Goal: Task Accomplishment & Management: Manage account settings

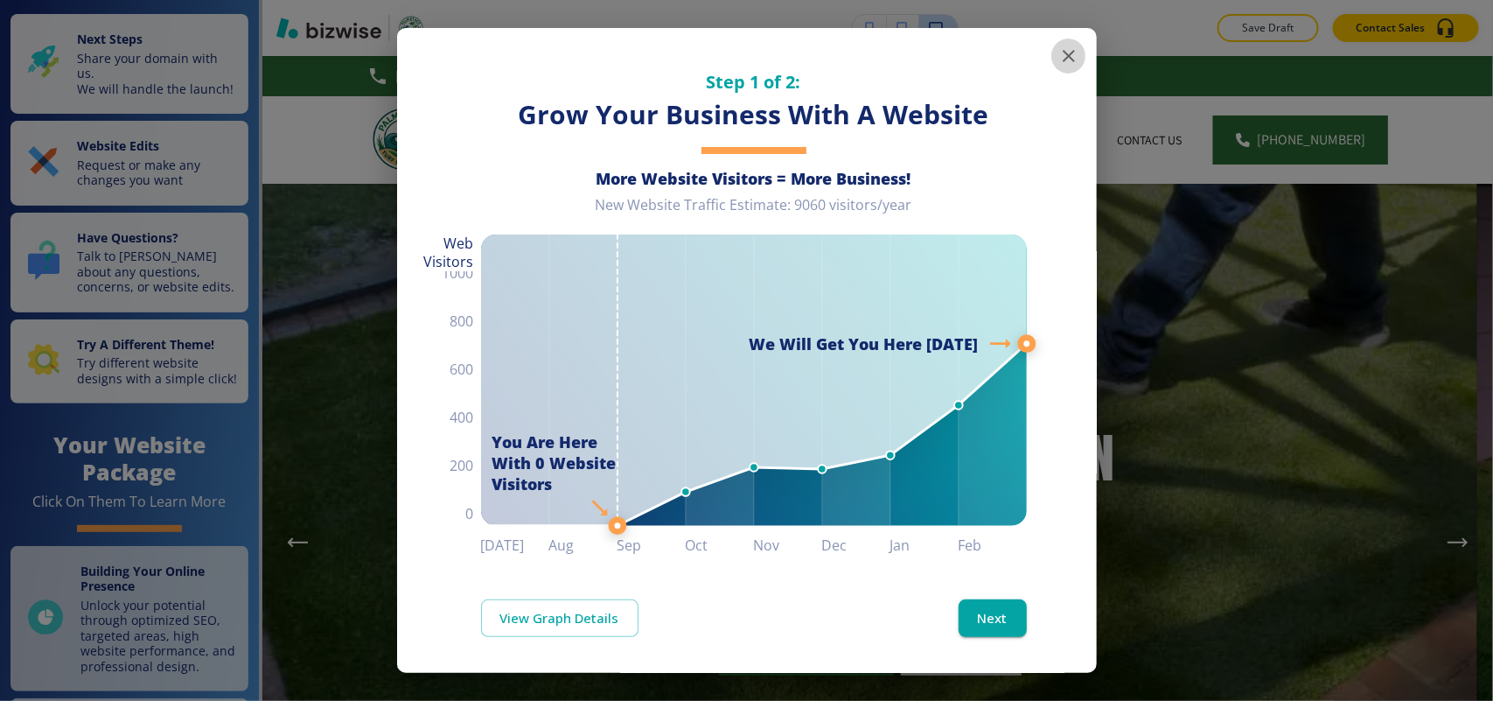
click at [1058, 61] on icon "button" at bounding box center [1068, 55] width 21 height 21
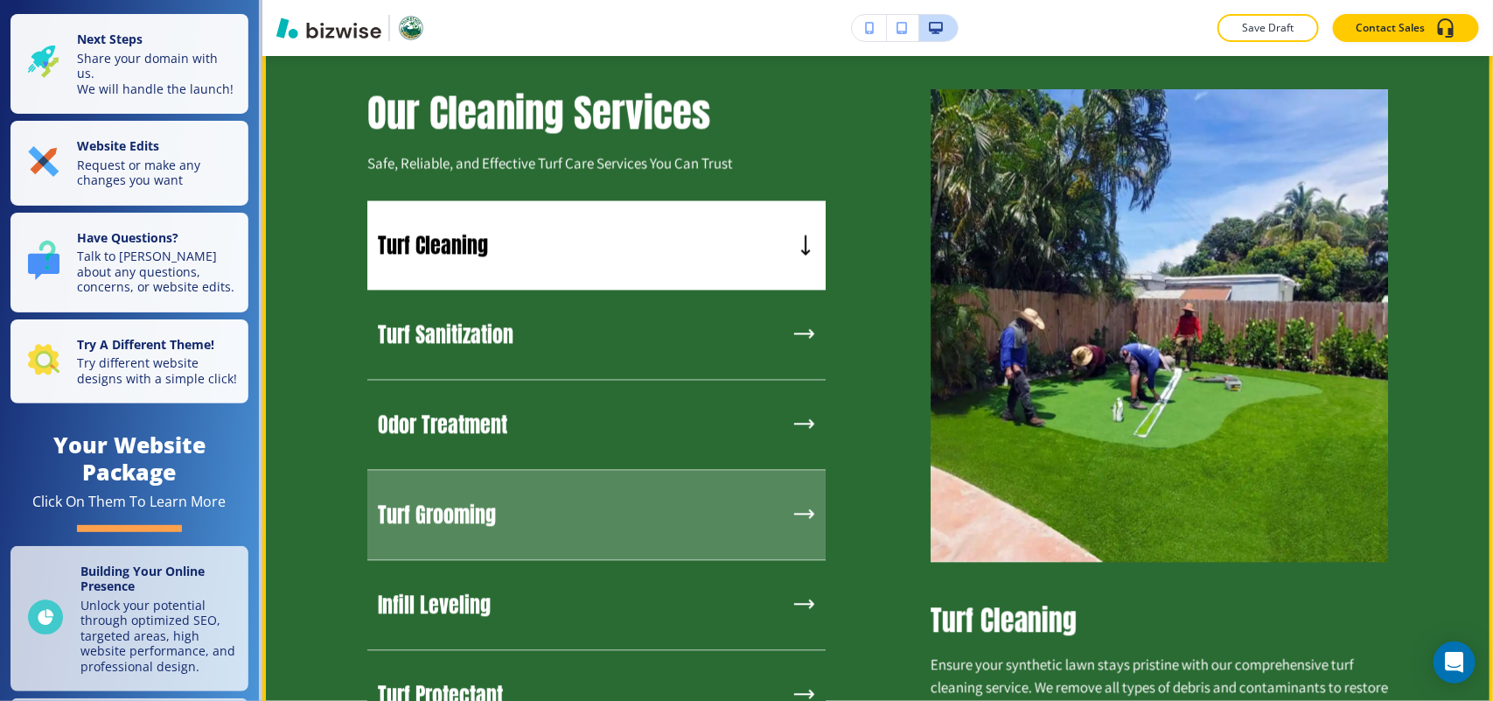
scroll to position [1531, 0]
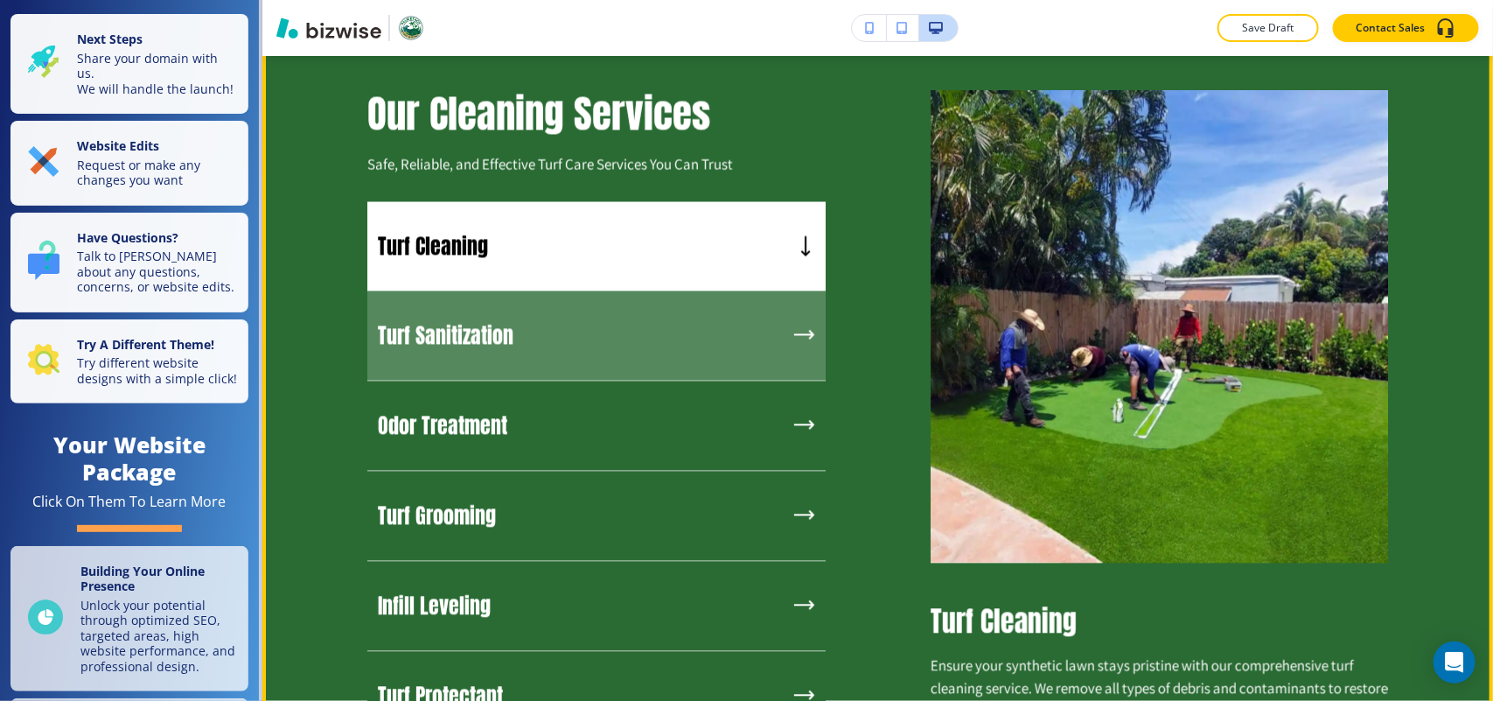
click at [526, 291] on div "Turf Sanitization" at bounding box center [596, 336] width 458 height 90
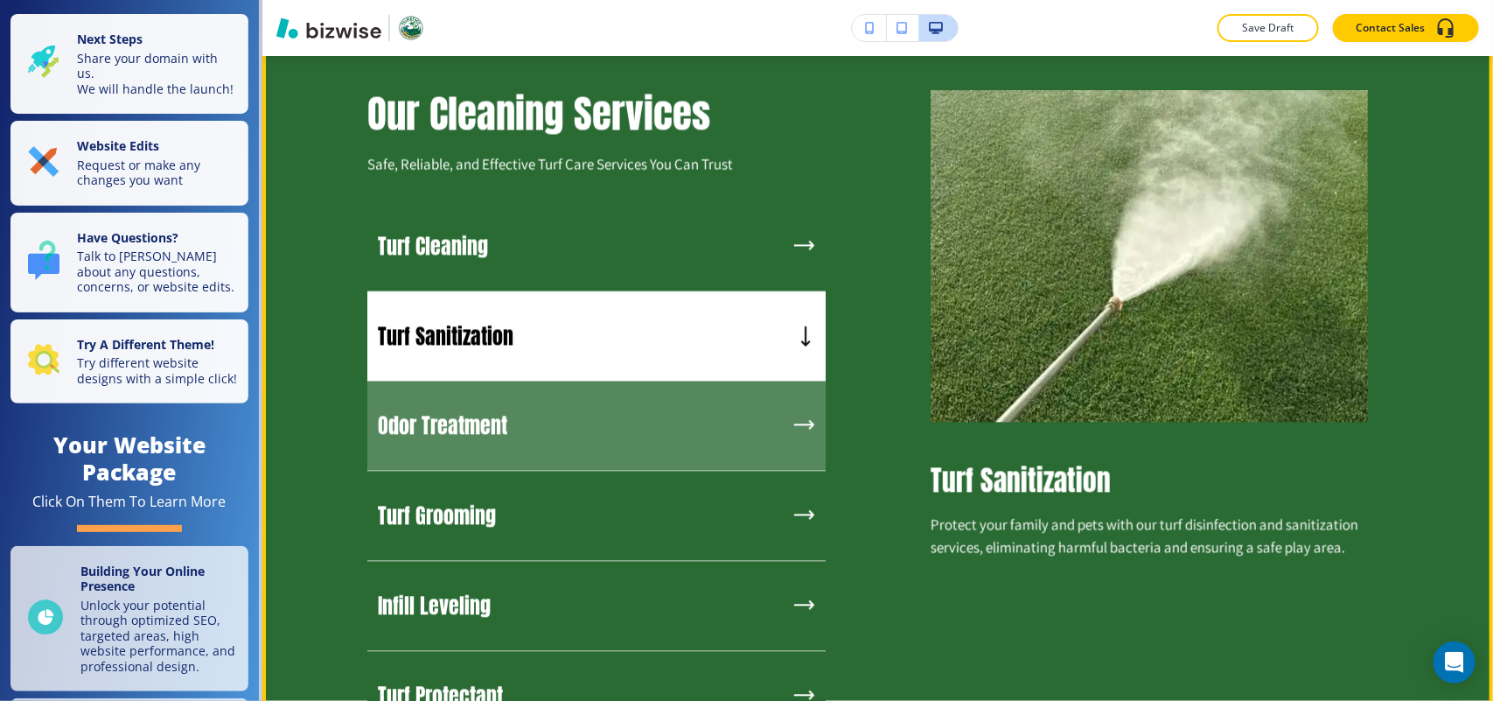
click at [573, 408] on div "Odor Treatment" at bounding box center [596, 426] width 458 height 90
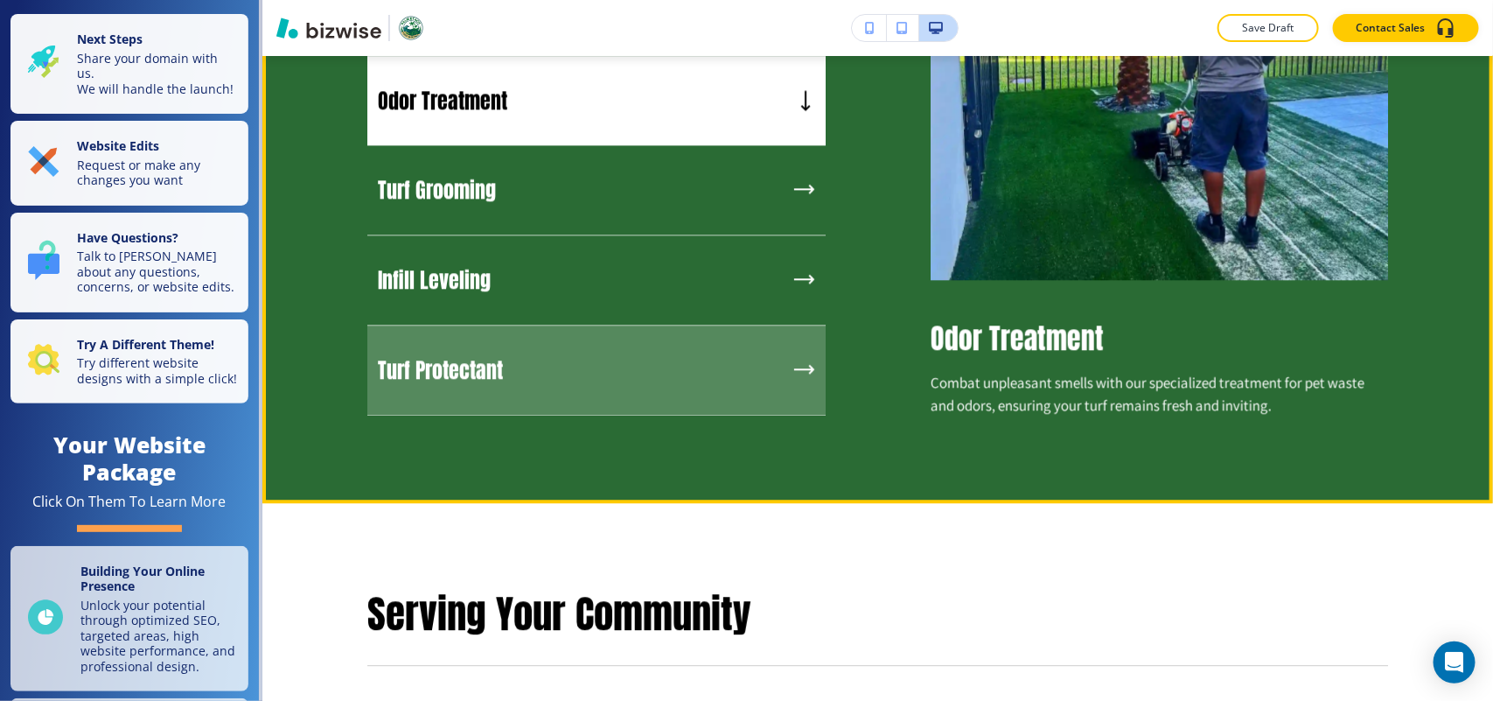
scroll to position [1859, 0]
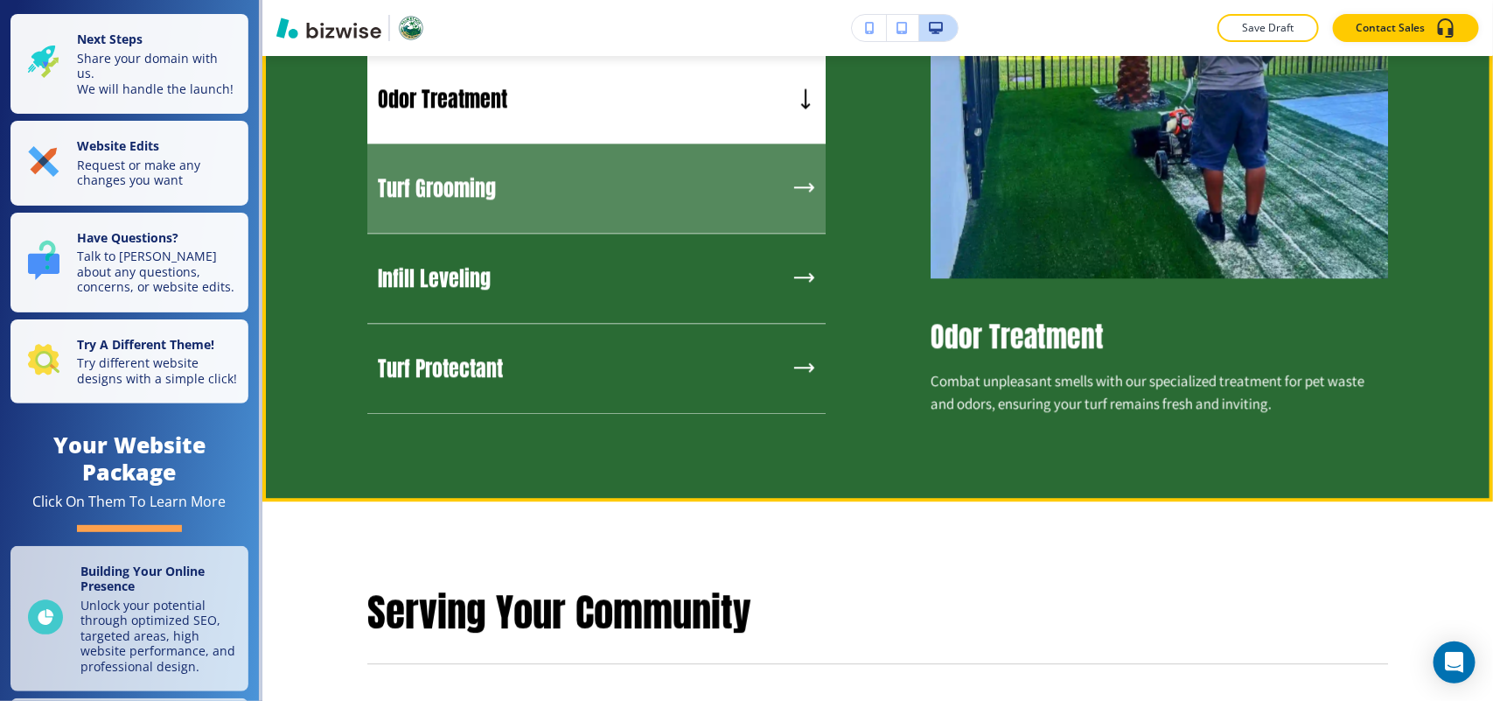
click at [595, 202] on div "Turf Grooming" at bounding box center [596, 188] width 458 height 90
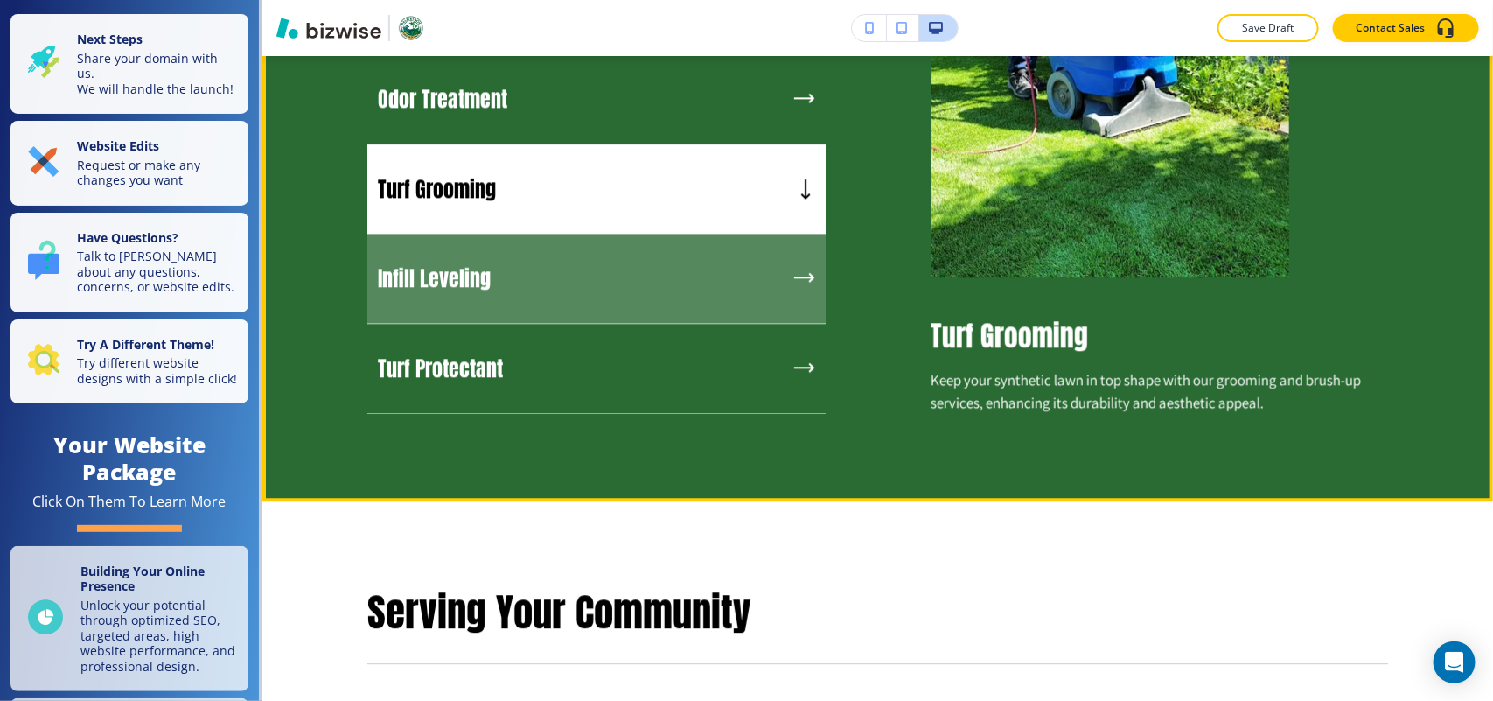
click at [609, 296] on div "Infill Leveling" at bounding box center [596, 279] width 458 height 90
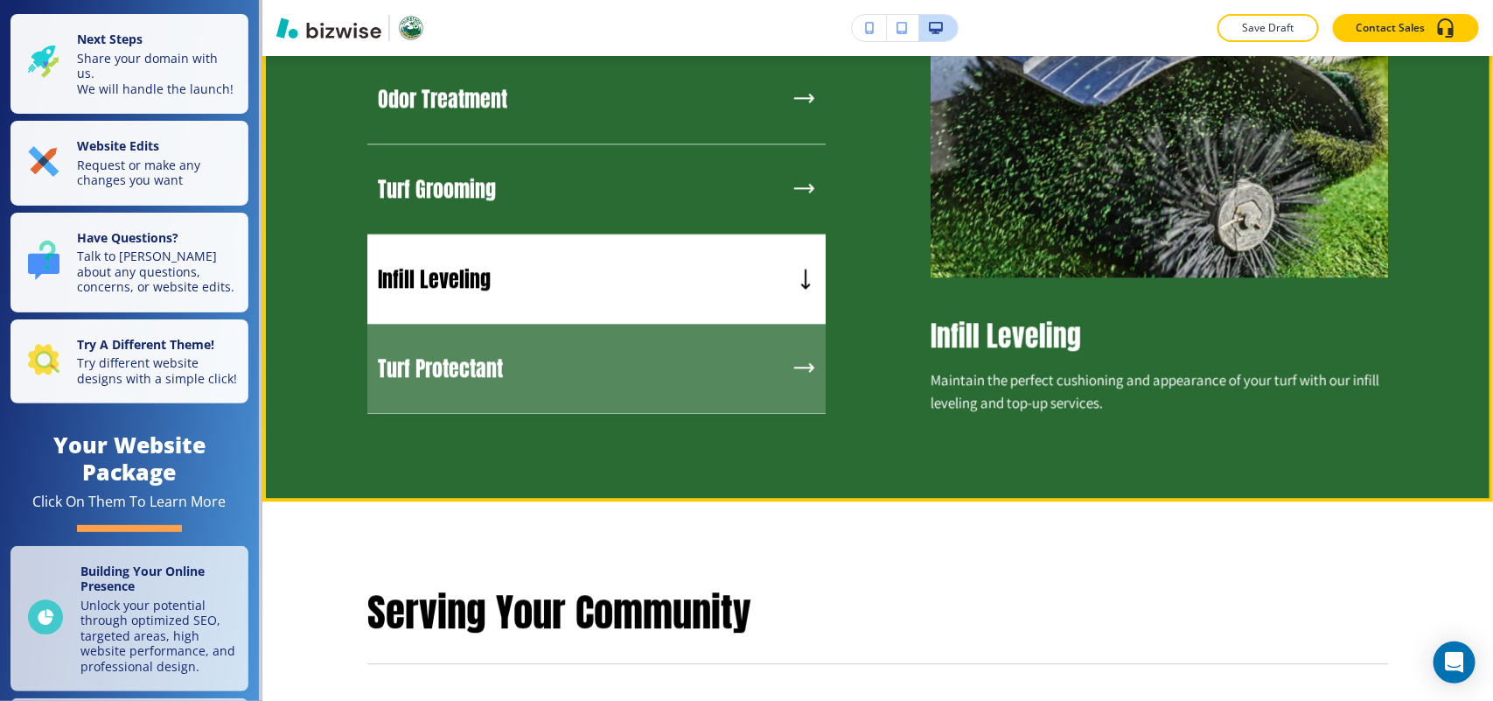
click at [558, 363] on div "Turf Protectant" at bounding box center [596, 369] width 458 height 90
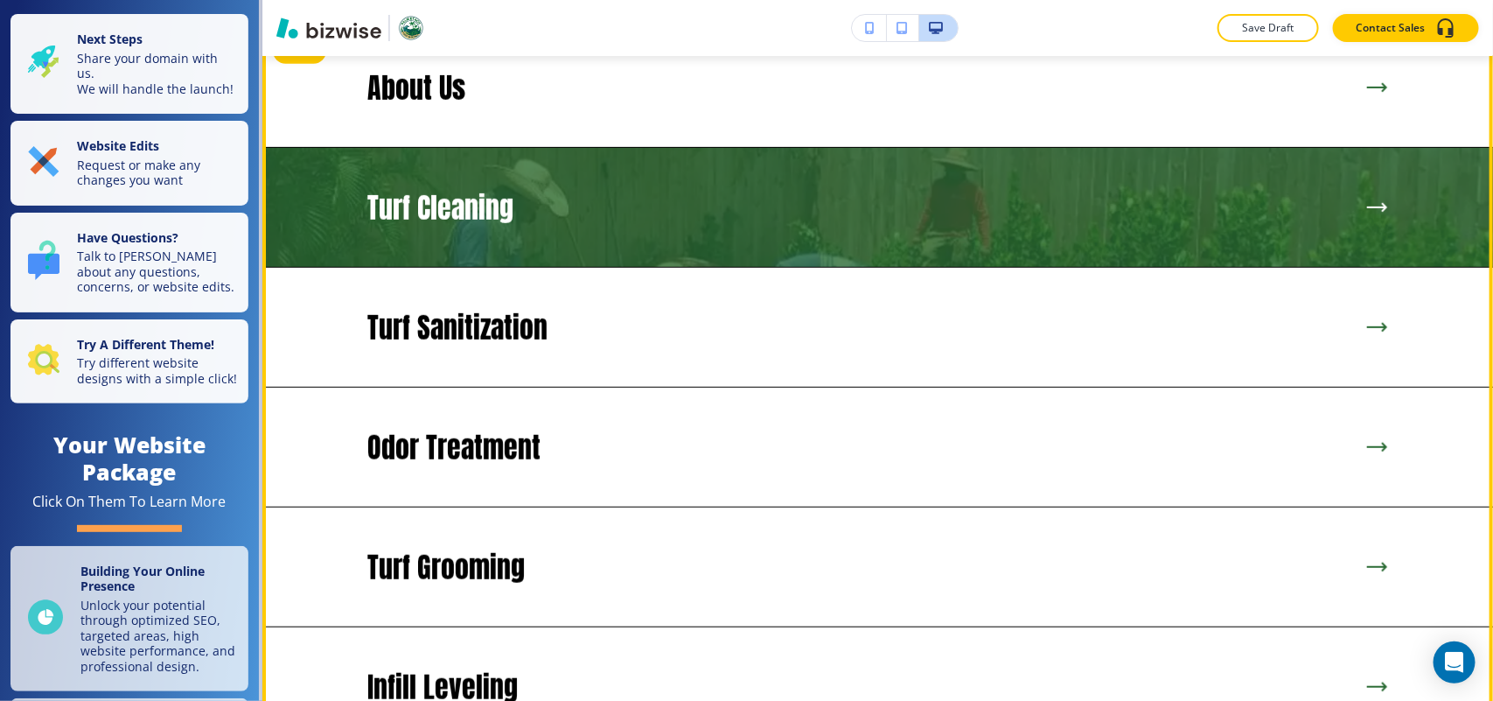
scroll to position [3280, 0]
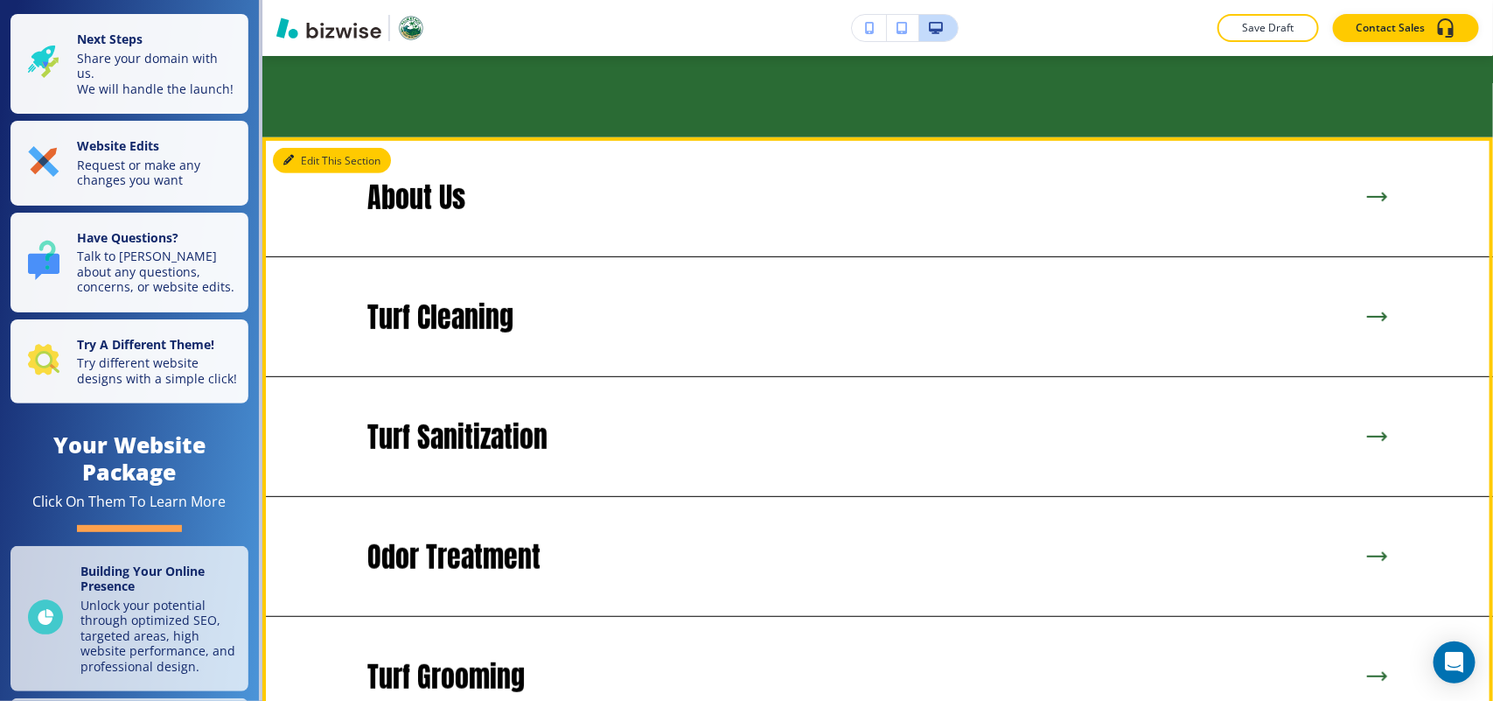
click at [297, 148] on button "Edit This Section" at bounding box center [332, 161] width 118 height 26
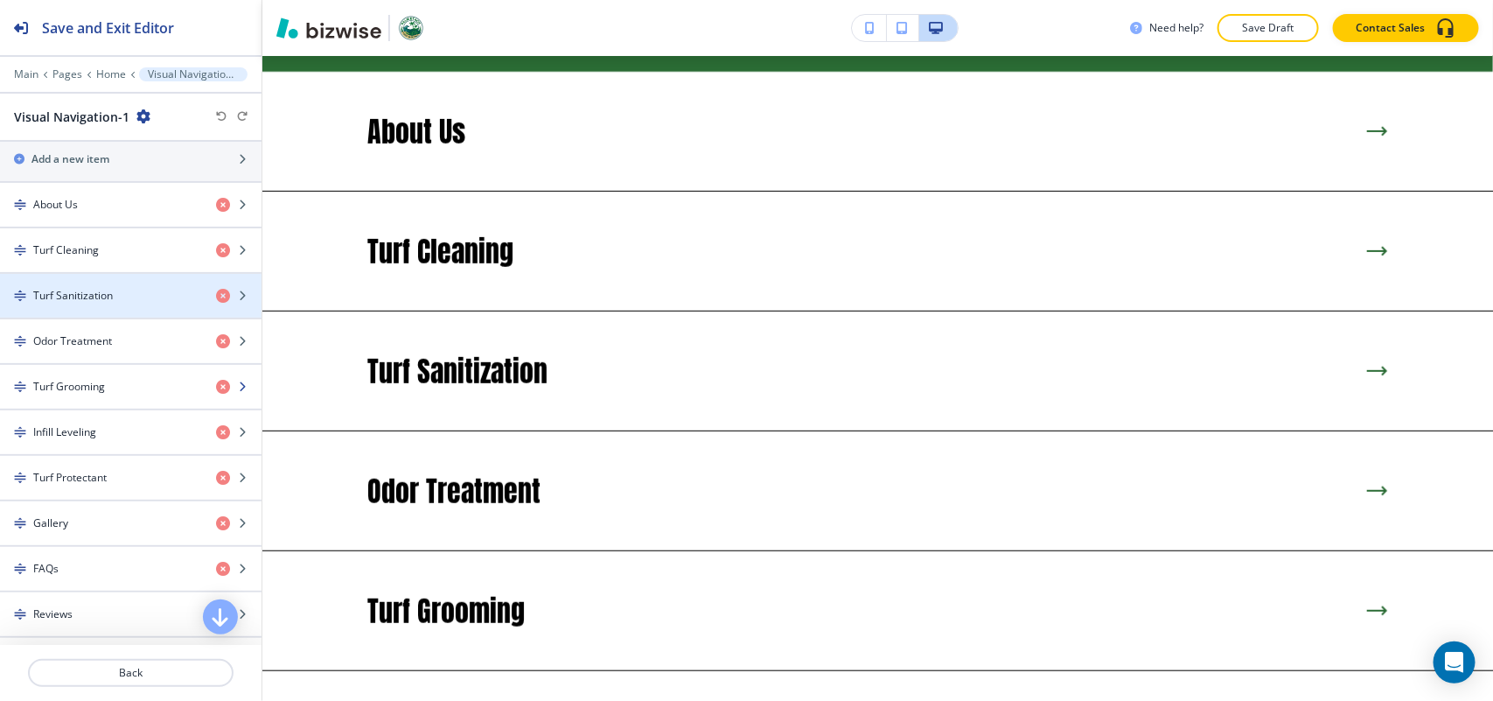
scroll to position [656, 0]
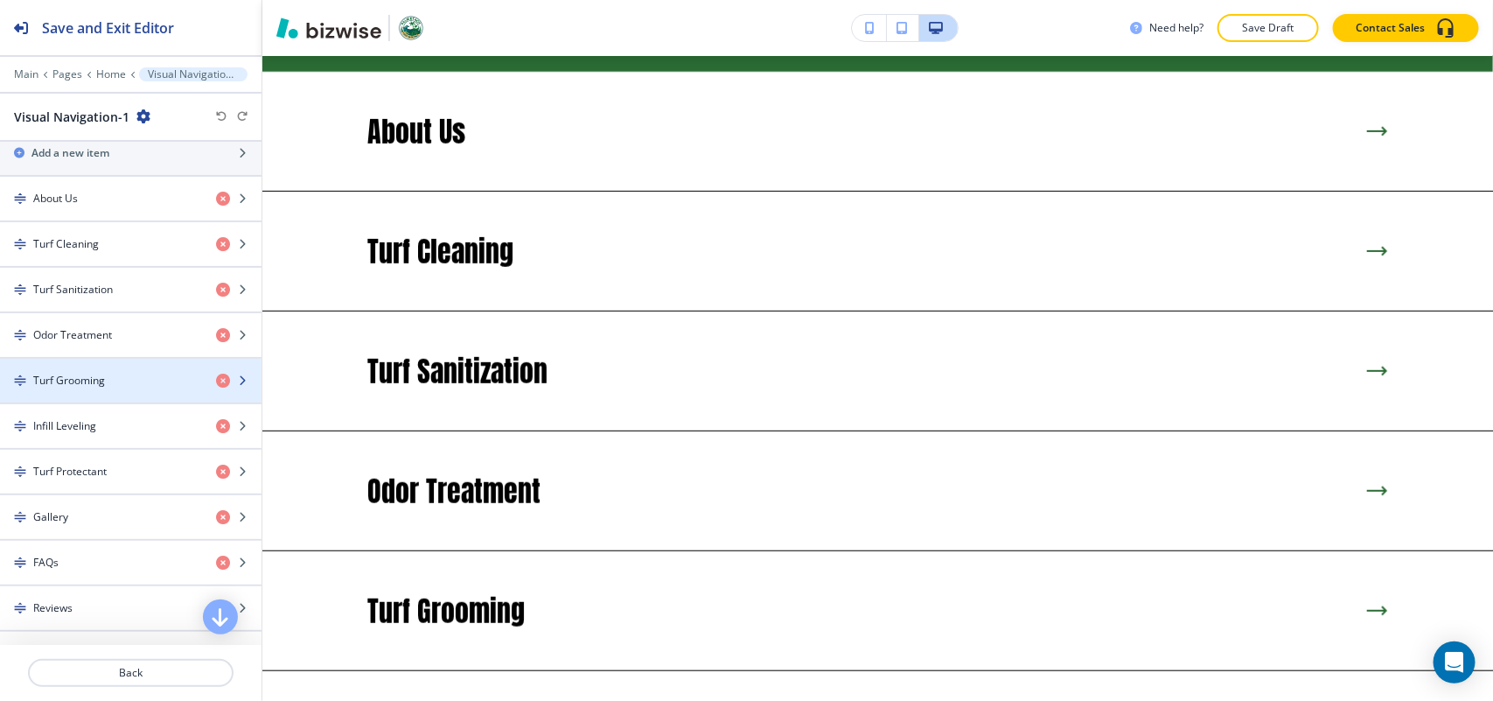
click at [109, 388] on div "Turf Grooming" at bounding box center [101, 381] width 202 height 16
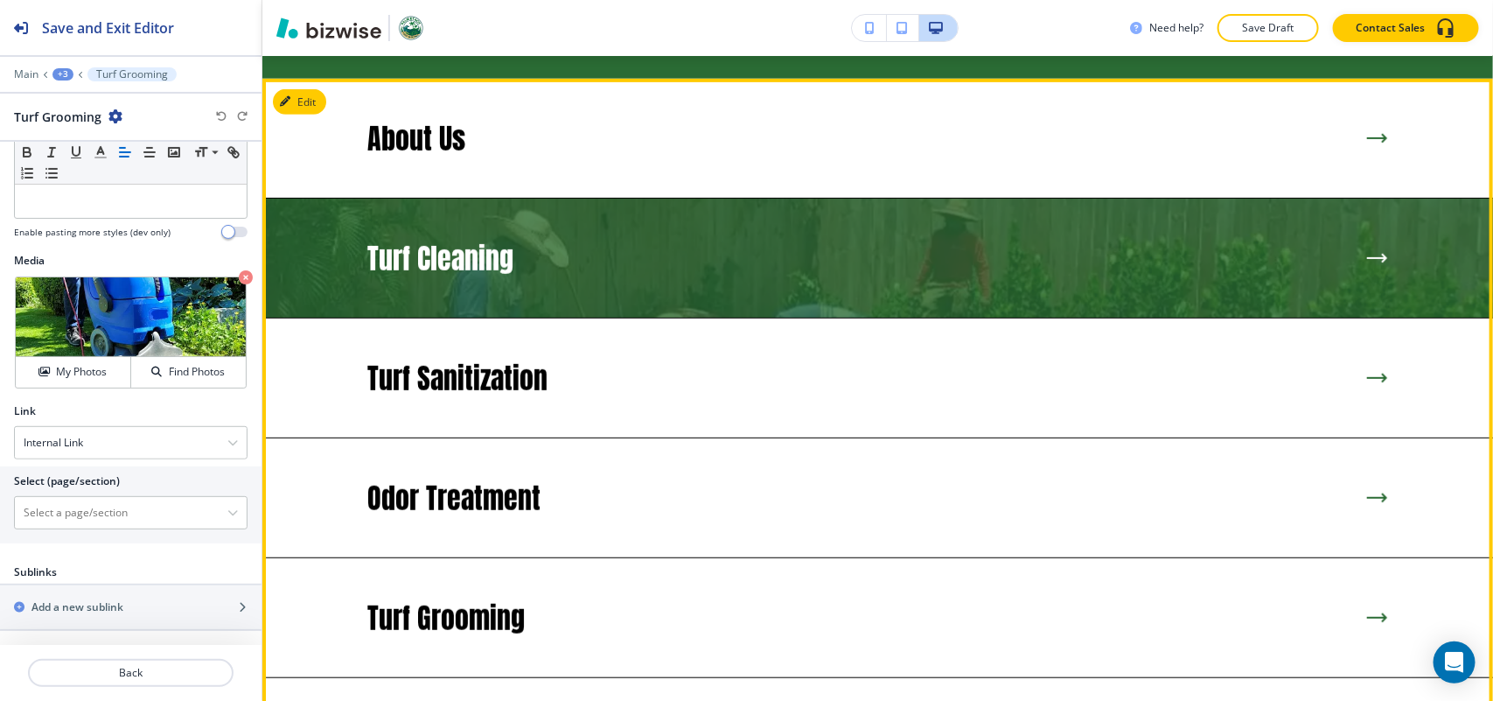
scroll to position [3171, 0]
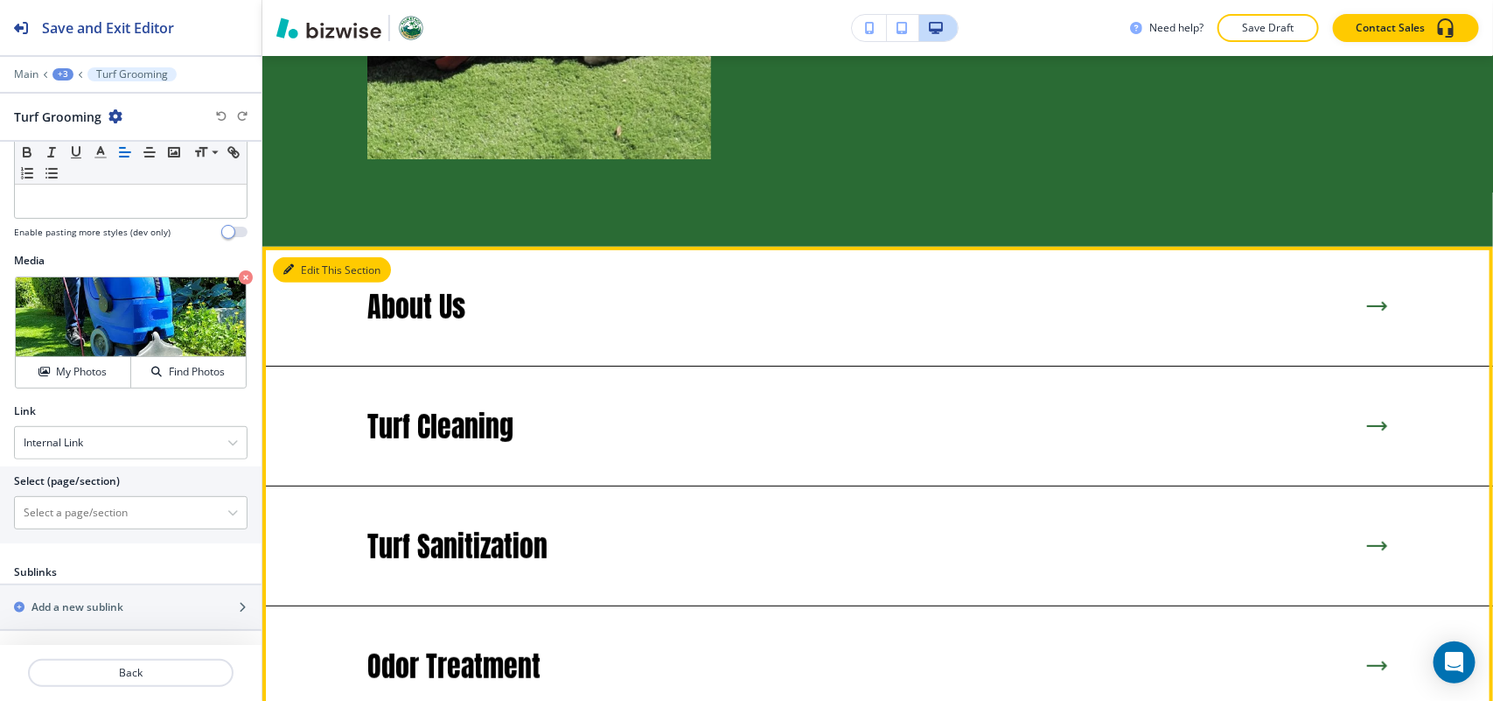
click at [304, 257] on button "Edit This Section" at bounding box center [332, 270] width 118 height 26
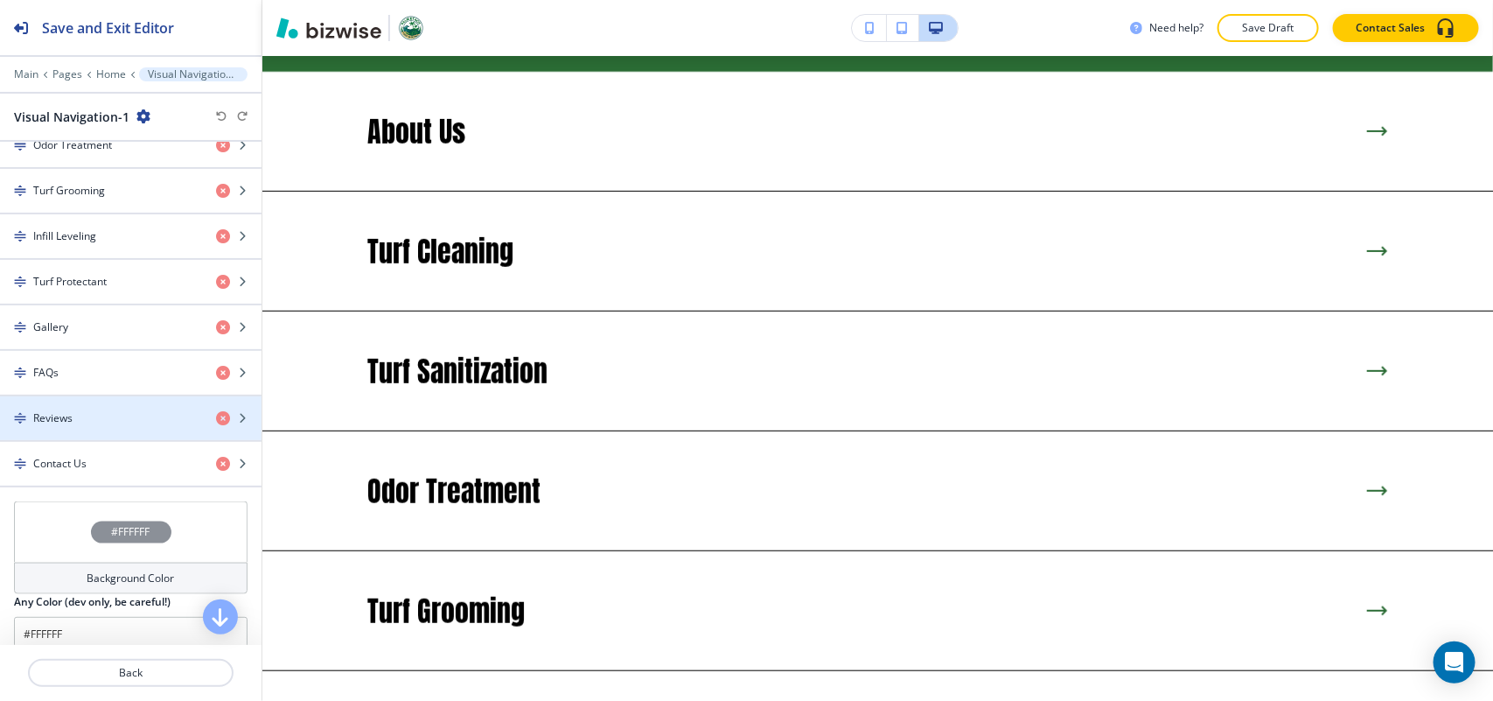
scroll to position [924, 0]
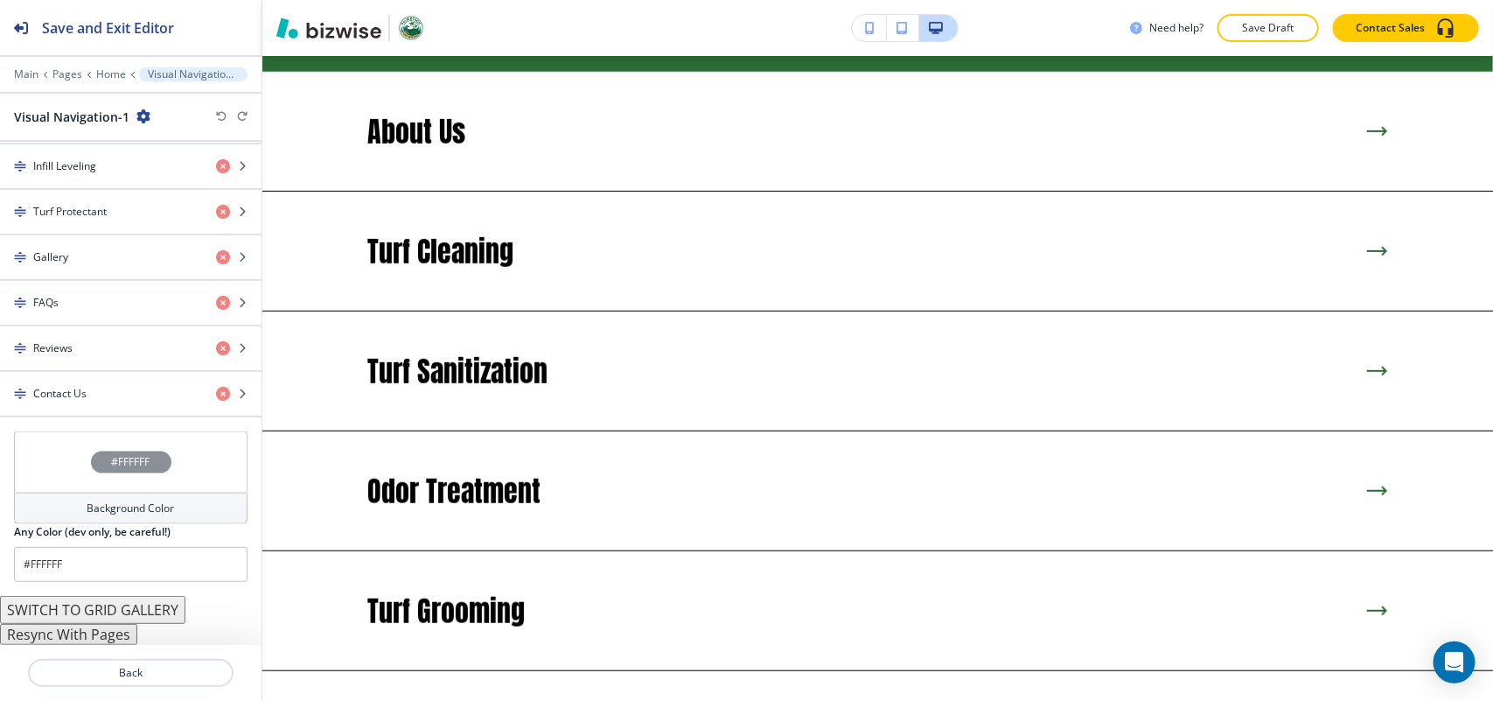
click at [102, 641] on button "Resync With Pages" at bounding box center [68, 634] width 137 height 21
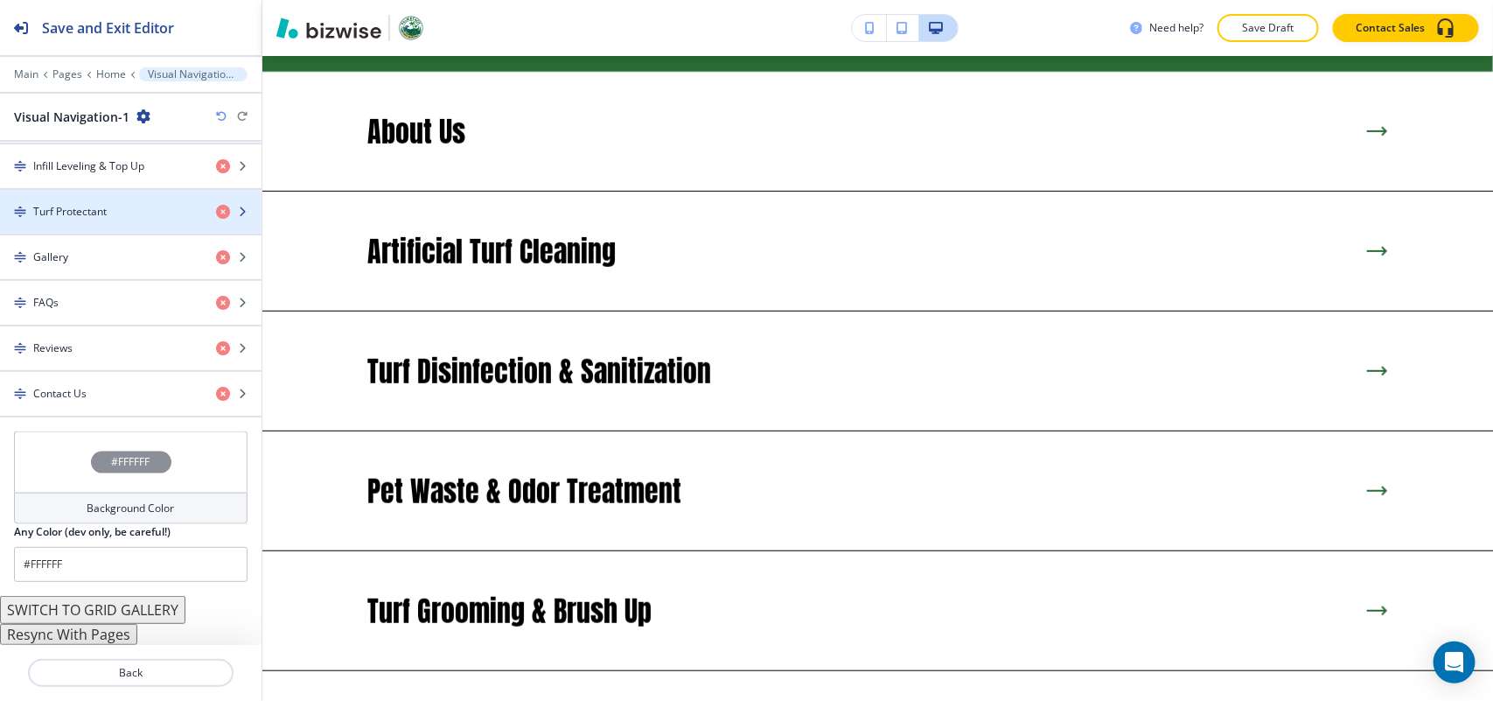
click at [99, 213] on h4 "Turf Protectant" at bounding box center [69, 212] width 73 height 16
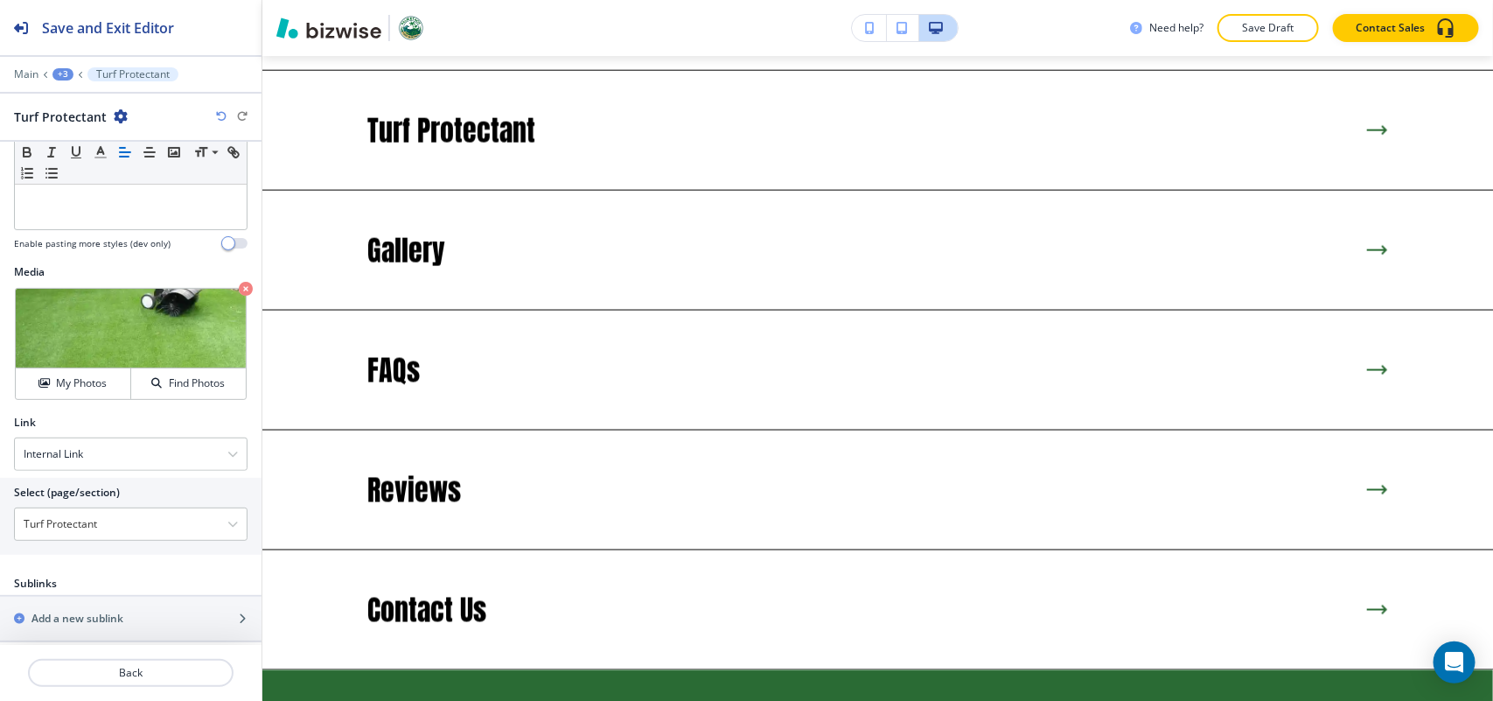
scroll to position [370, 0]
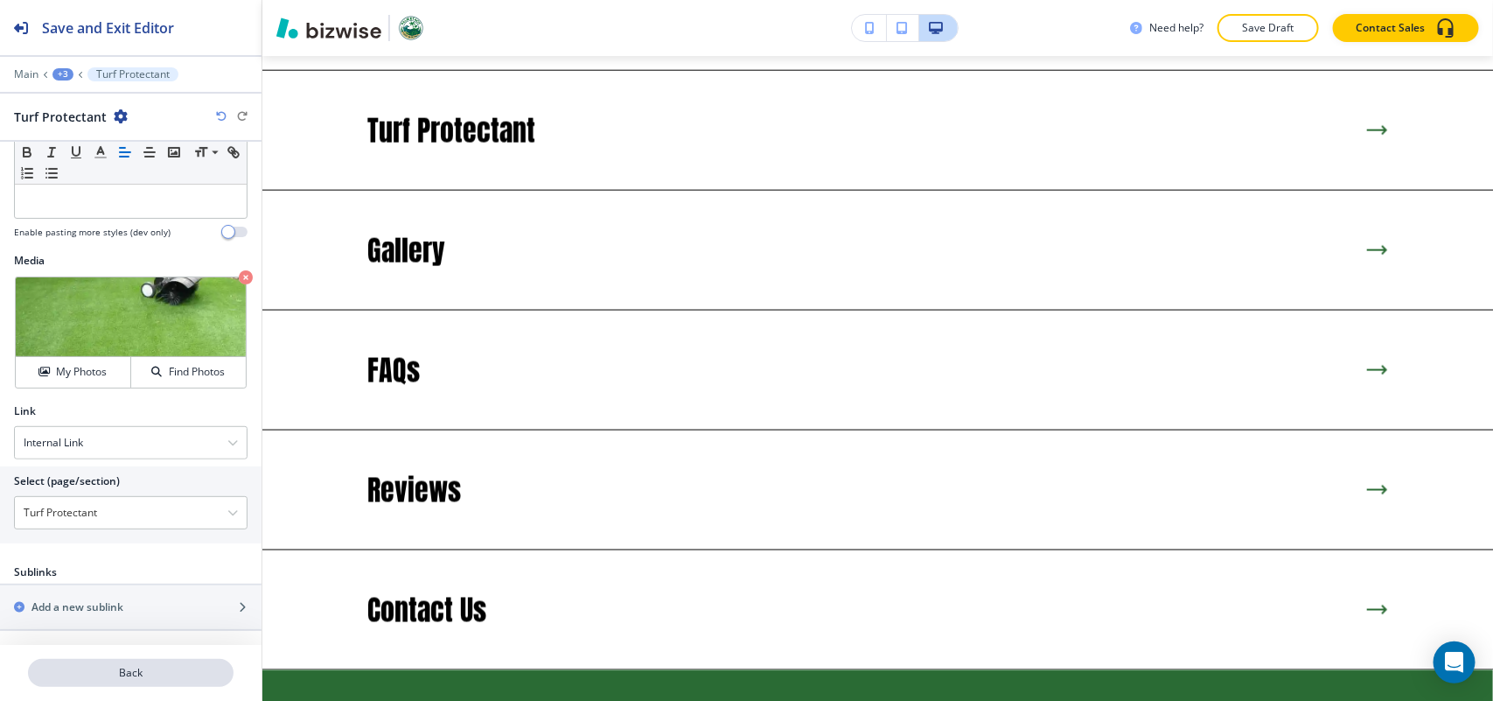
click at [122, 676] on p "Back" at bounding box center [131, 673] width 202 height 16
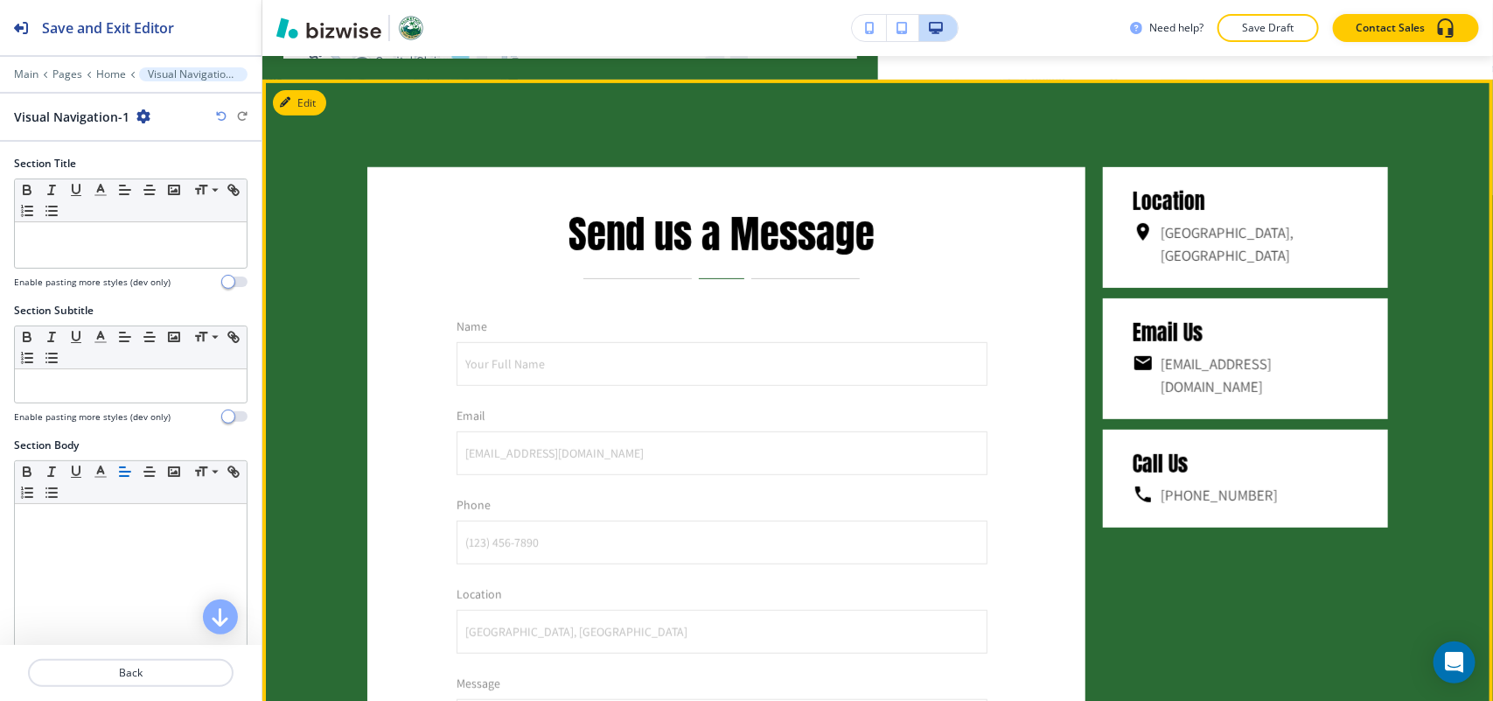
scroll to position [6271, 0]
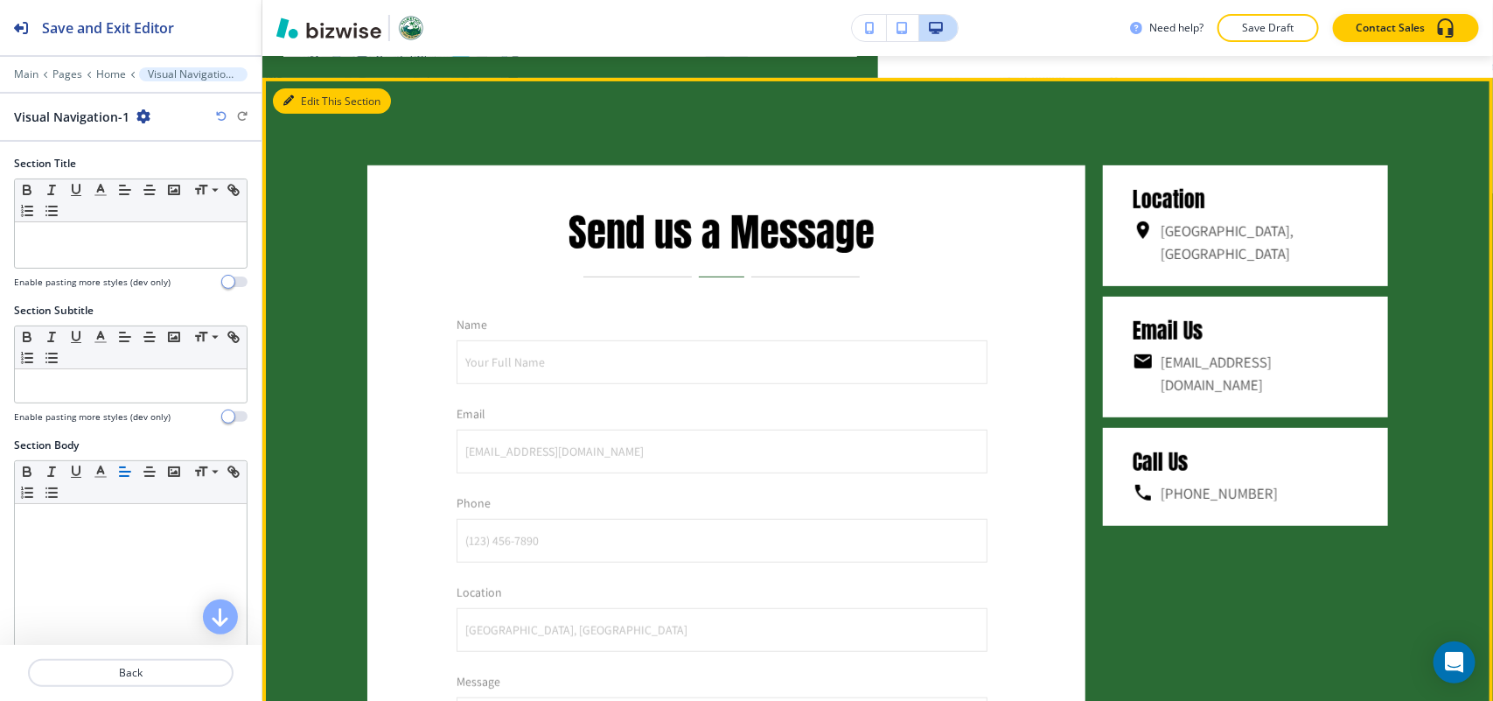
click at [291, 98] on button "Edit This Section" at bounding box center [332, 101] width 118 height 26
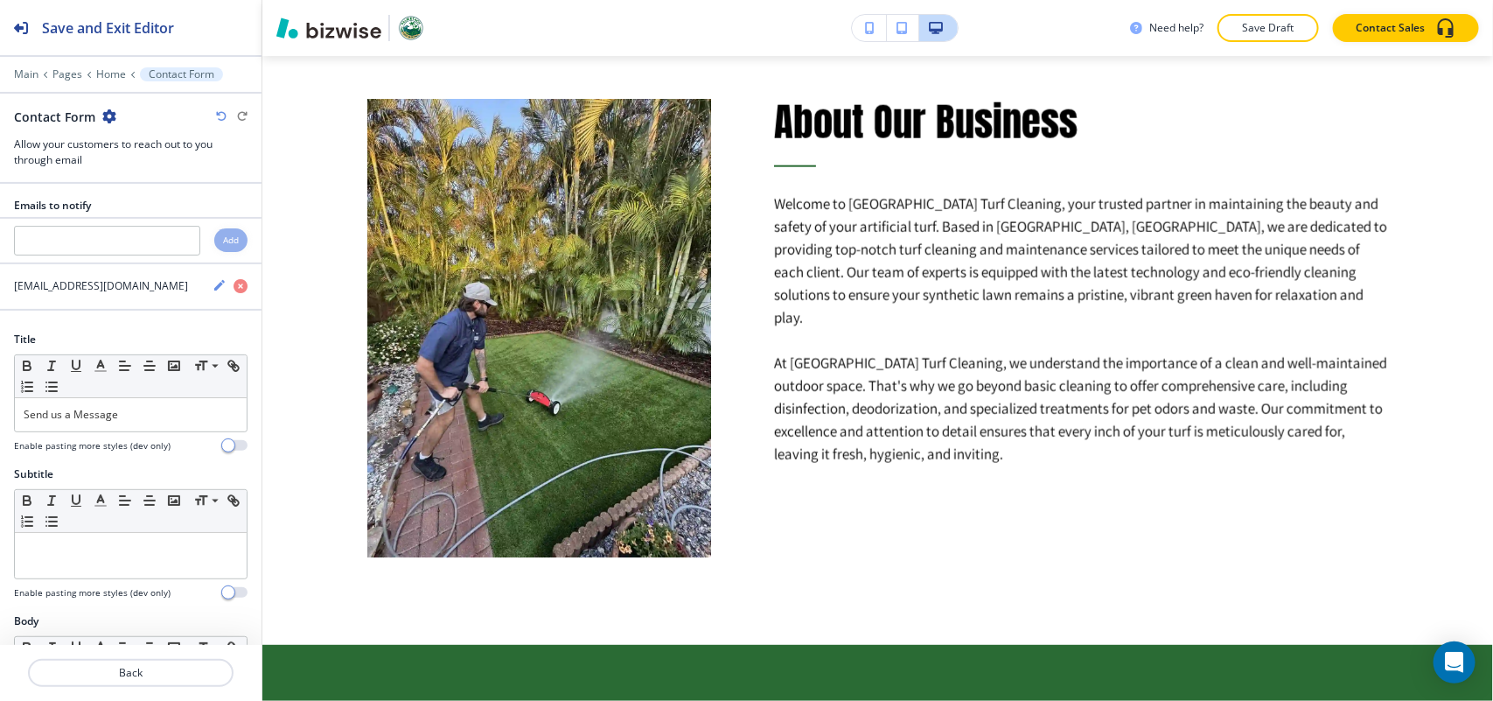
scroll to position [0, 0]
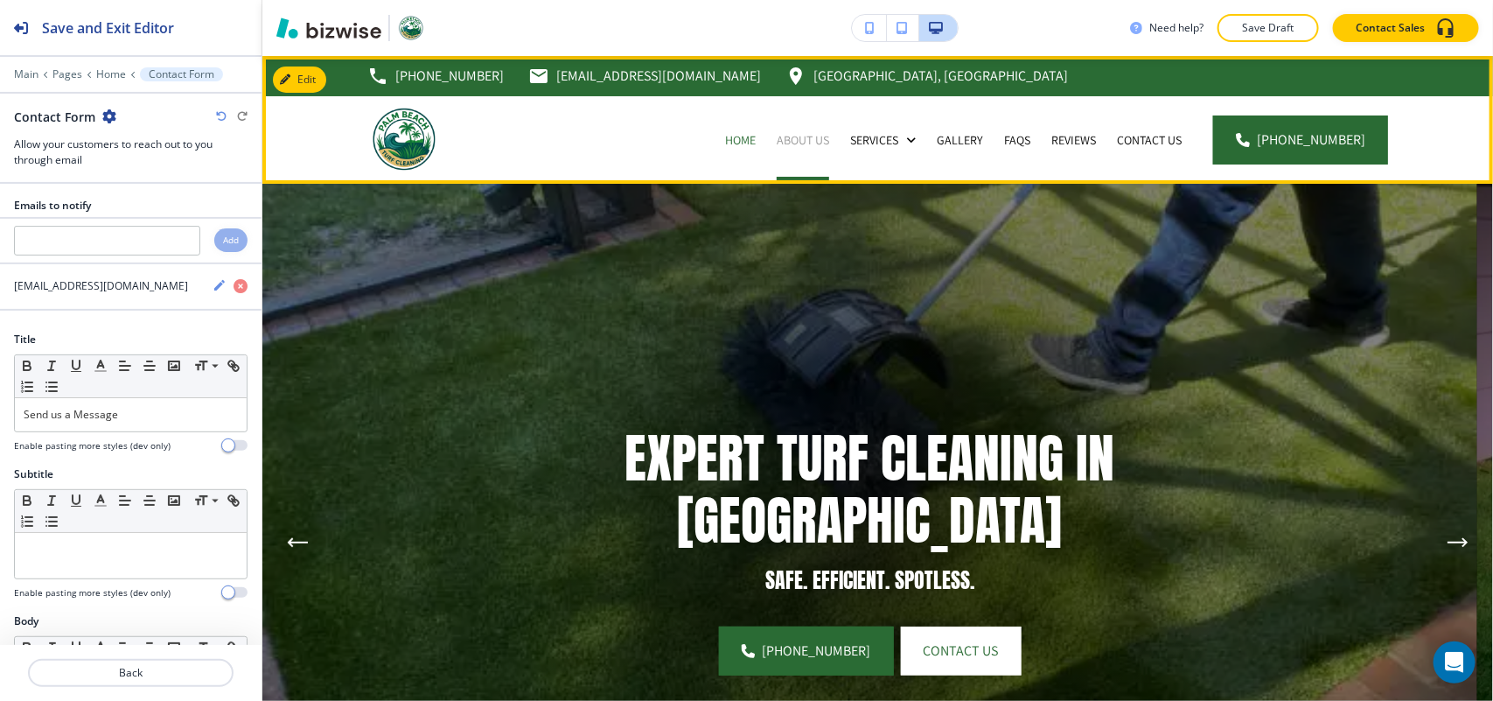
click at [816, 141] on p "About Us" at bounding box center [803, 139] width 52 height 17
